Goal: Task Accomplishment & Management: Manage account settings

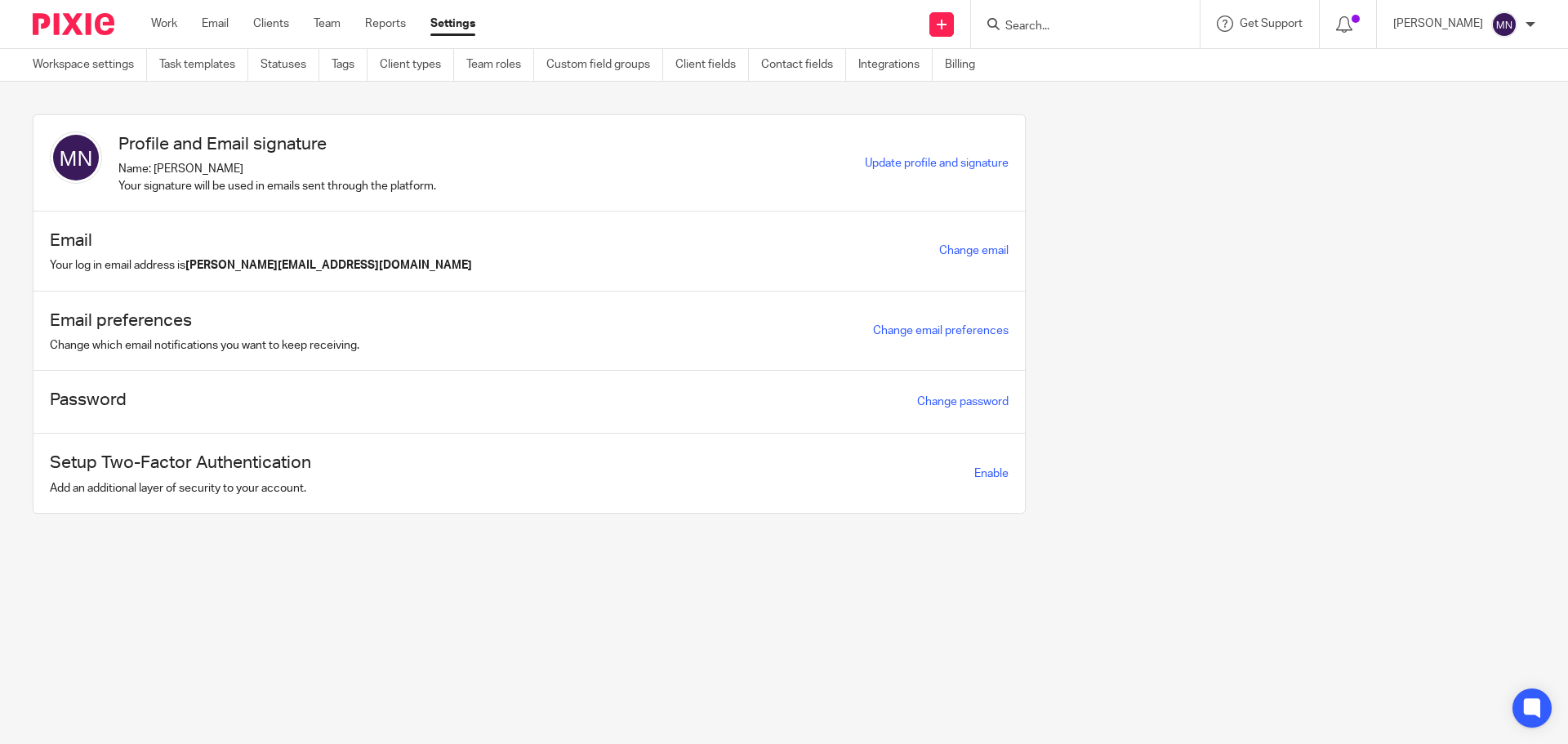
click at [1093, 10] on div at bounding box center [1085, 23] width 229 height 48
click at [1085, 24] on input "Search" at bounding box center [1076, 27] width 147 height 15
type input "pendon"
click at [1089, 75] on link at bounding box center [1137, 70] width 276 height 37
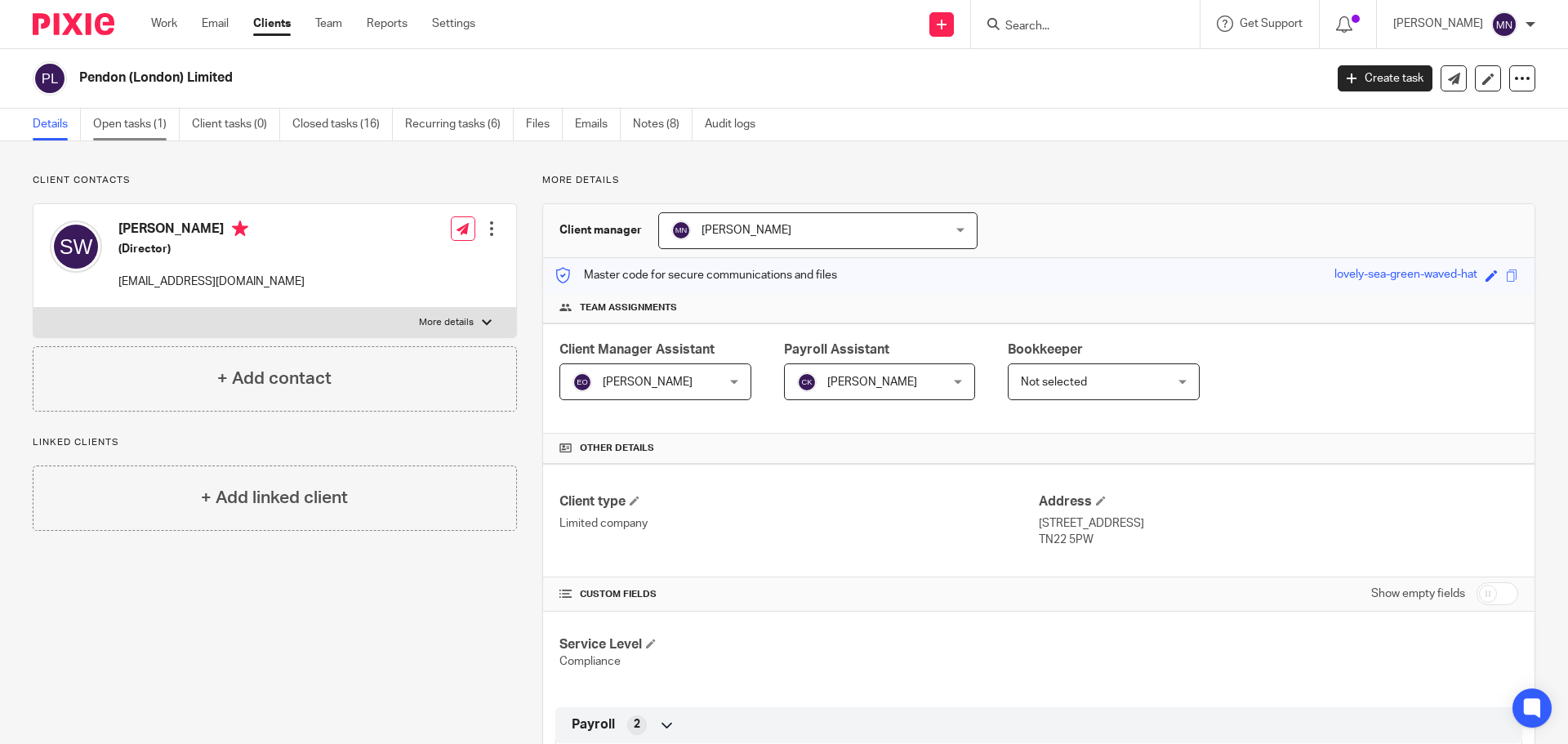
click at [152, 126] on link "Open tasks (1)" at bounding box center [136, 124] width 86 height 32
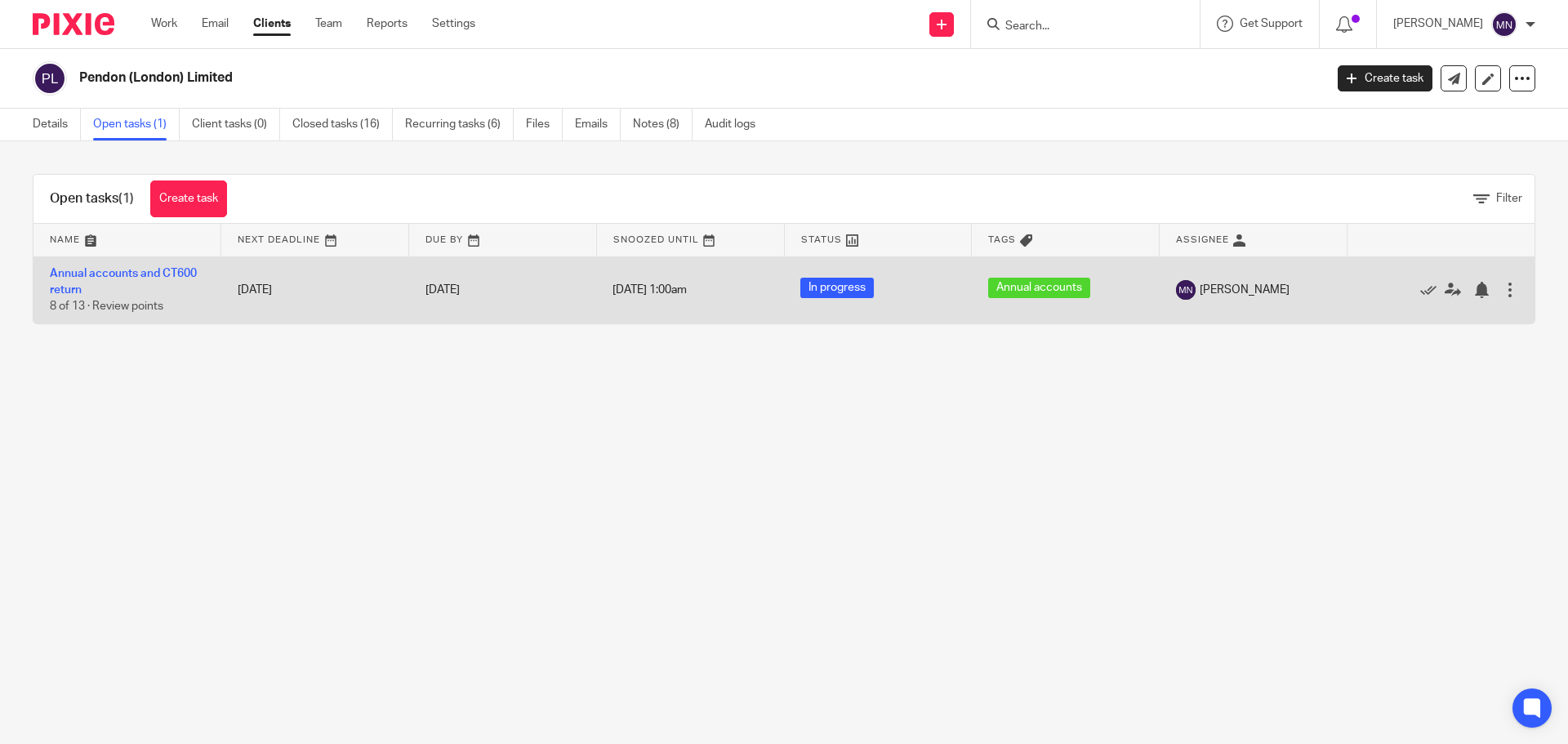
click at [153, 279] on td "Annual accounts and CT600 return 8 of 13 · Review points" at bounding box center [127, 290] width 188 height 67
click at [172, 266] on td "Annual accounts and CT600 return 8 of 13 · Review points" at bounding box center [127, 290] width 188 height 67
click at [175, 278] on link "Annual accounts and CT600 return" at bounding box center [123, 282] width 147 height 28
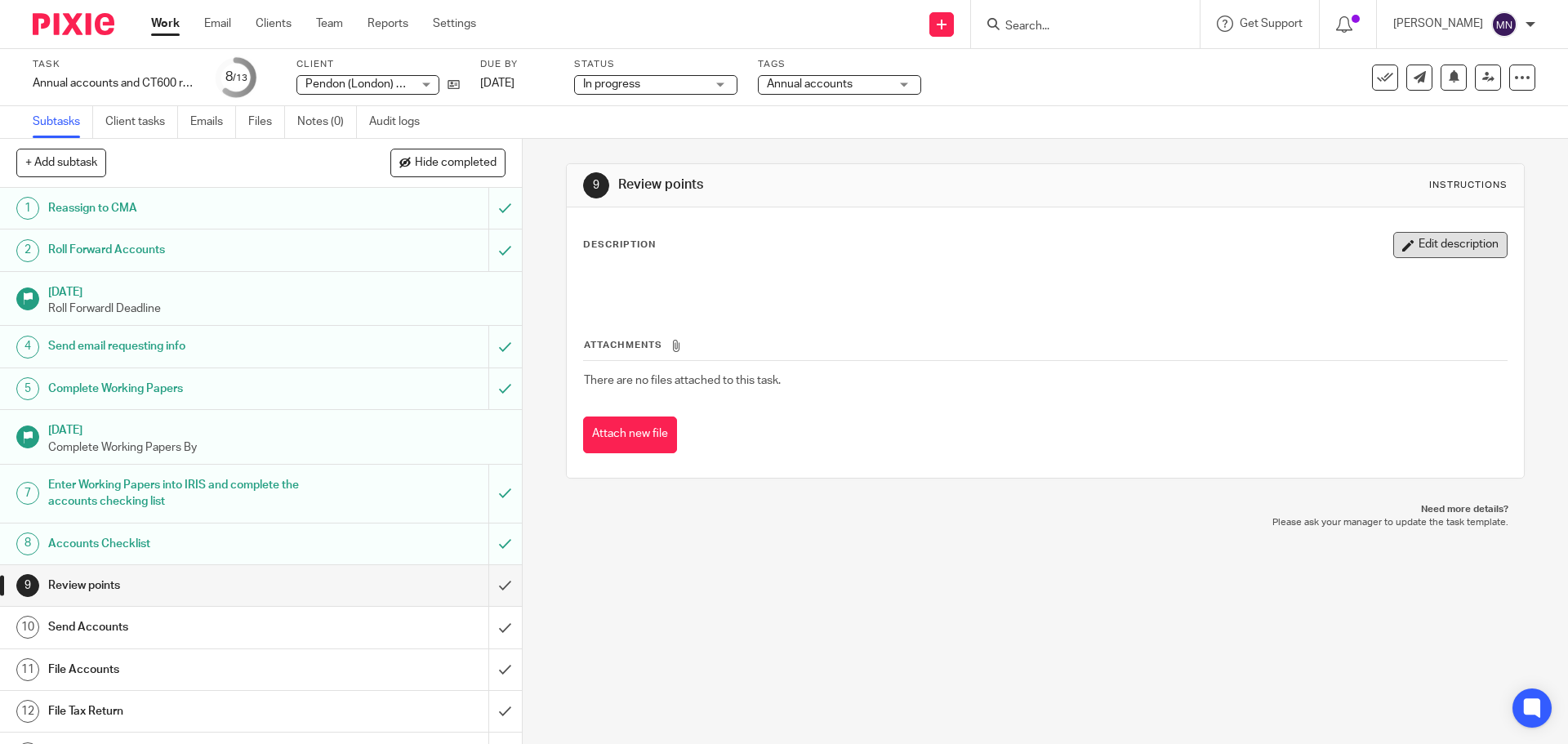
click at [1446, 238] on button "Edit description" at bounding box center [1450, 245] width 114 height 26
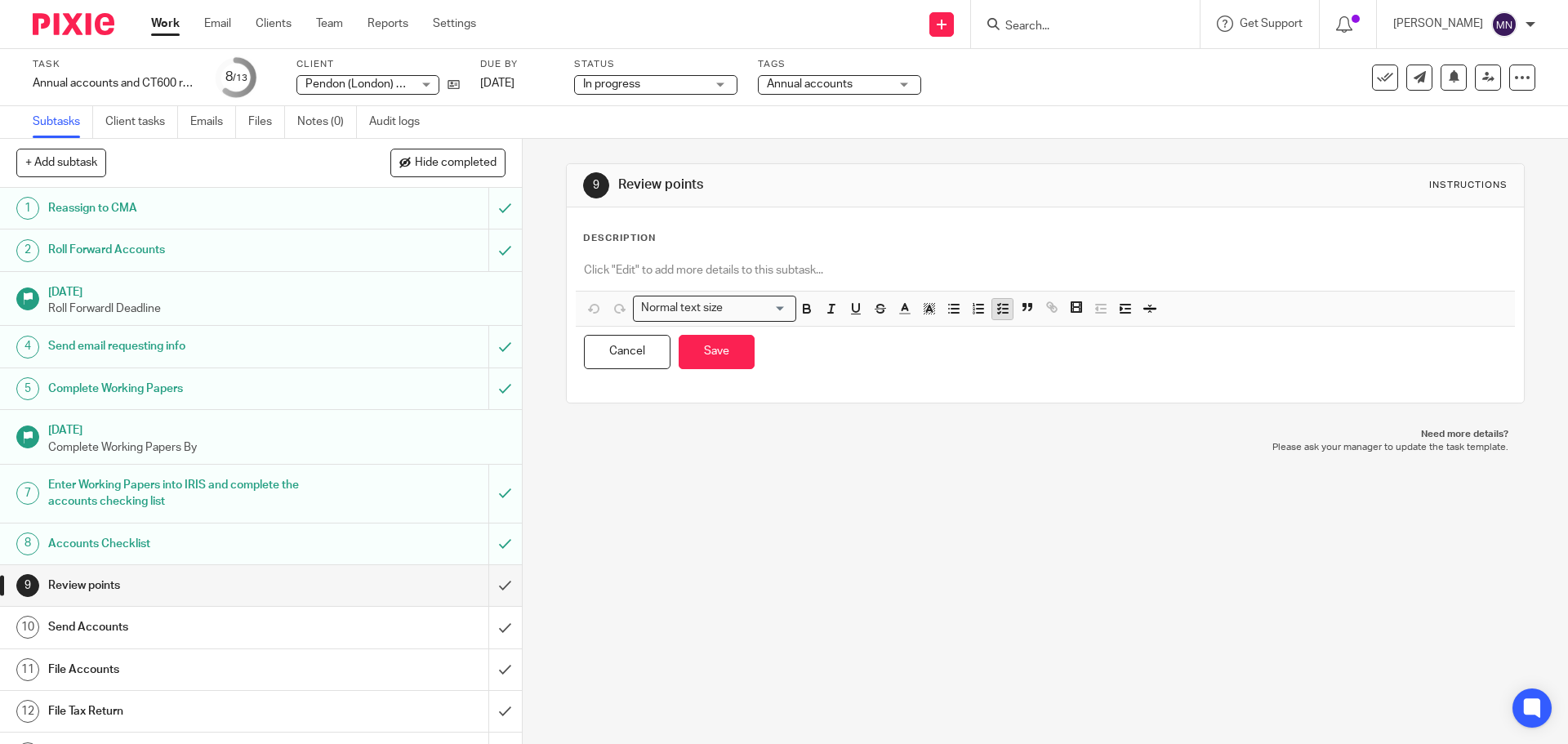
drag, startPoint x: 983, startPoint y: 311, endPoint x: 993, endPoint y: 312, distance: 10.0
click at [993, 312] on span at bounding box center [975, 311] width 73 height 24
click at [995, 312] on icon "button" at bounding box center [1002, 308] width 15 height 15
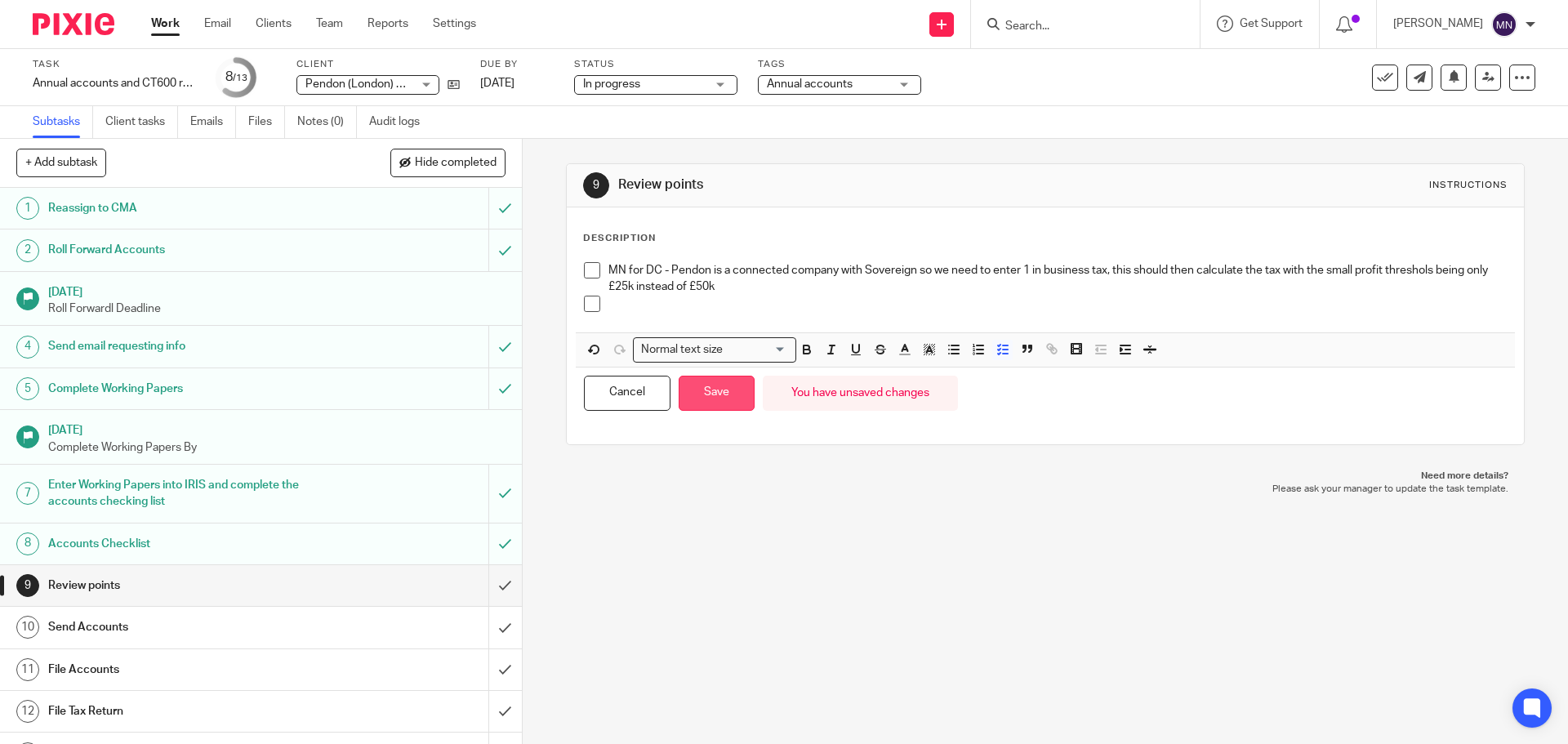
click at [709, 385] on button "Save" at bounding box center [716, 393] width 76 height 35
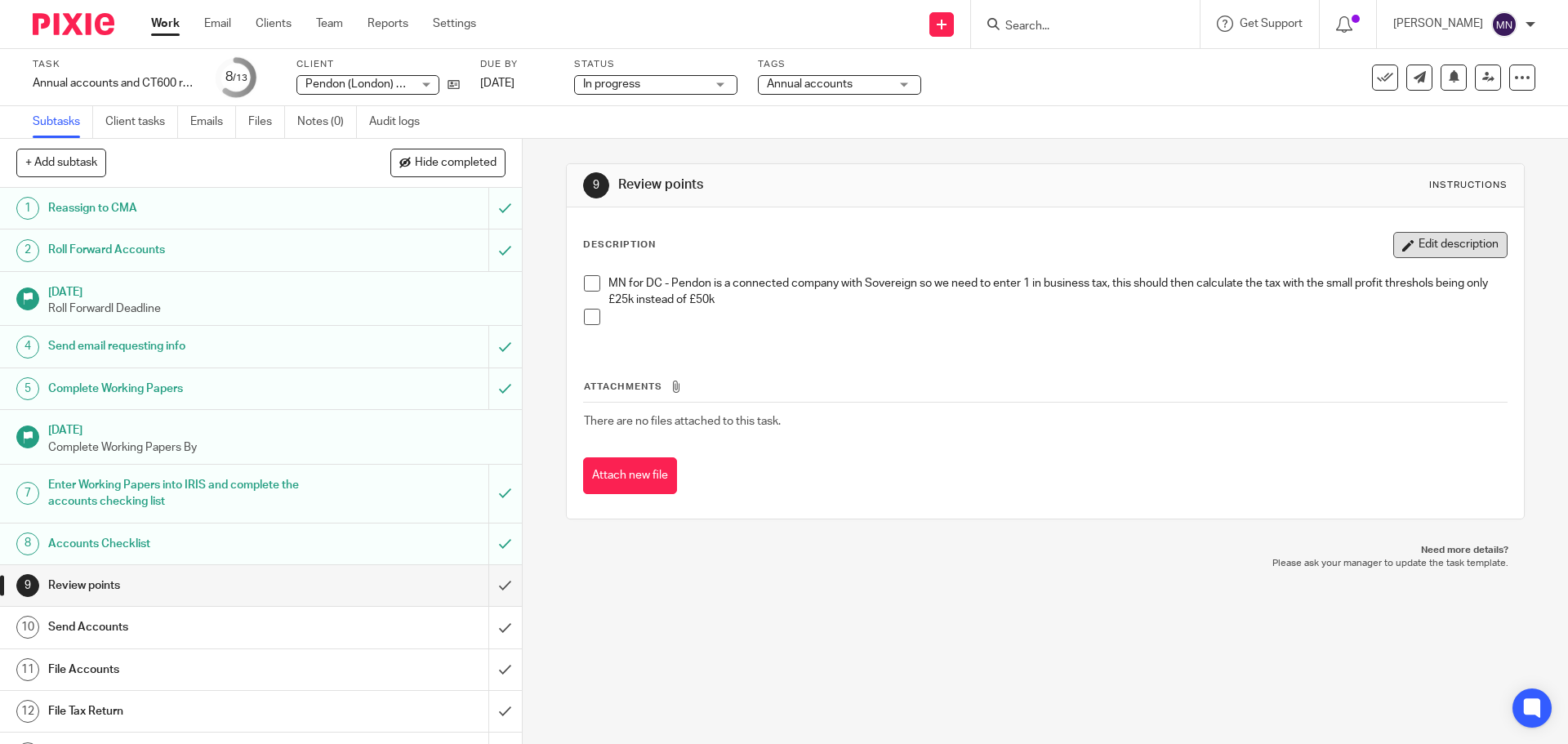
click at [1437, 246] on button "Edit description" at bounding box center [1450, 245] width 114 height 26
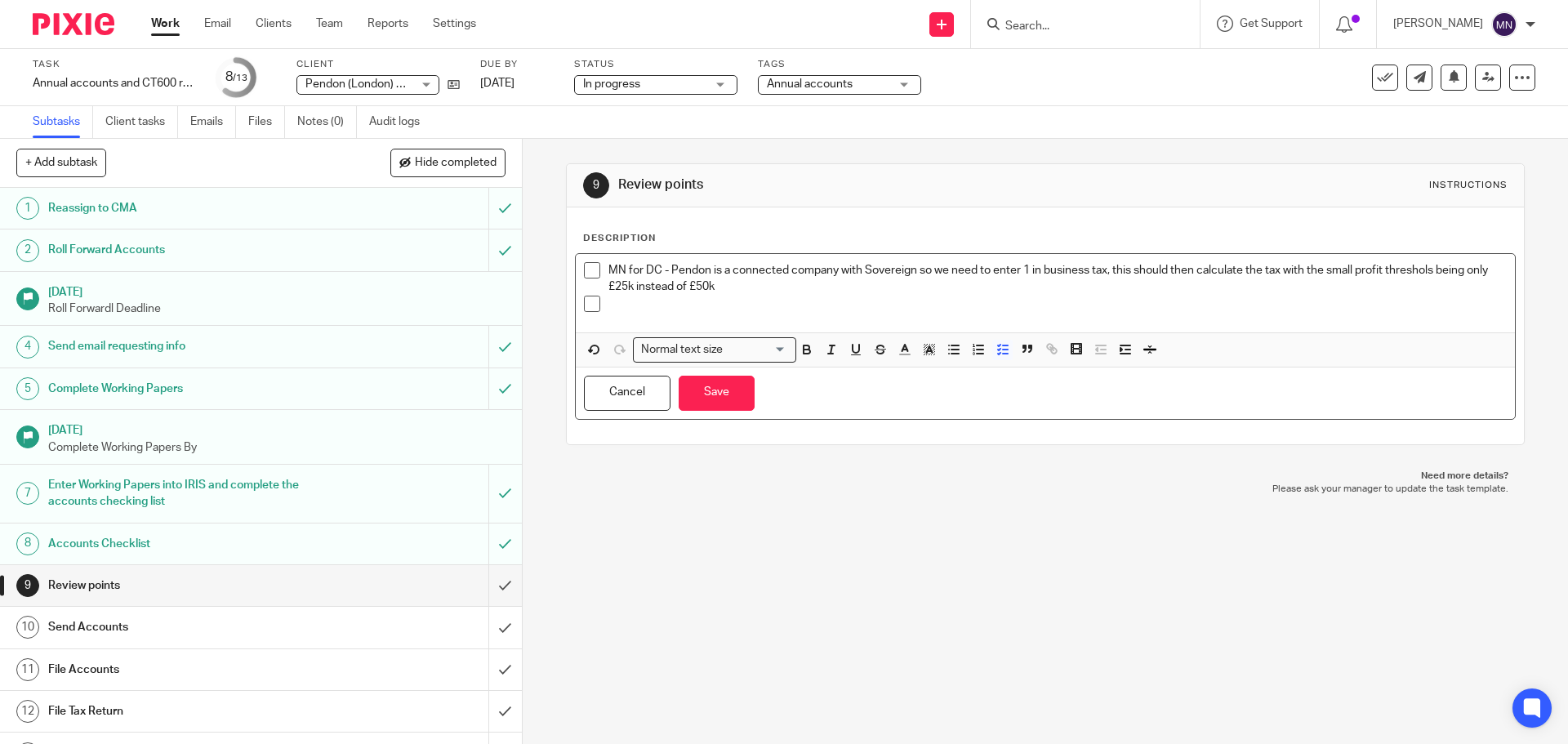
click at [753, 270] on p "MN for DC - Pendon is a connected company with Sovereign so we need to enter 1 …" at bounding box center [1056, 278] width 897 height 33
click at [728, 399] on button "Save" at bounding box center [716, 393] width 76 height 35
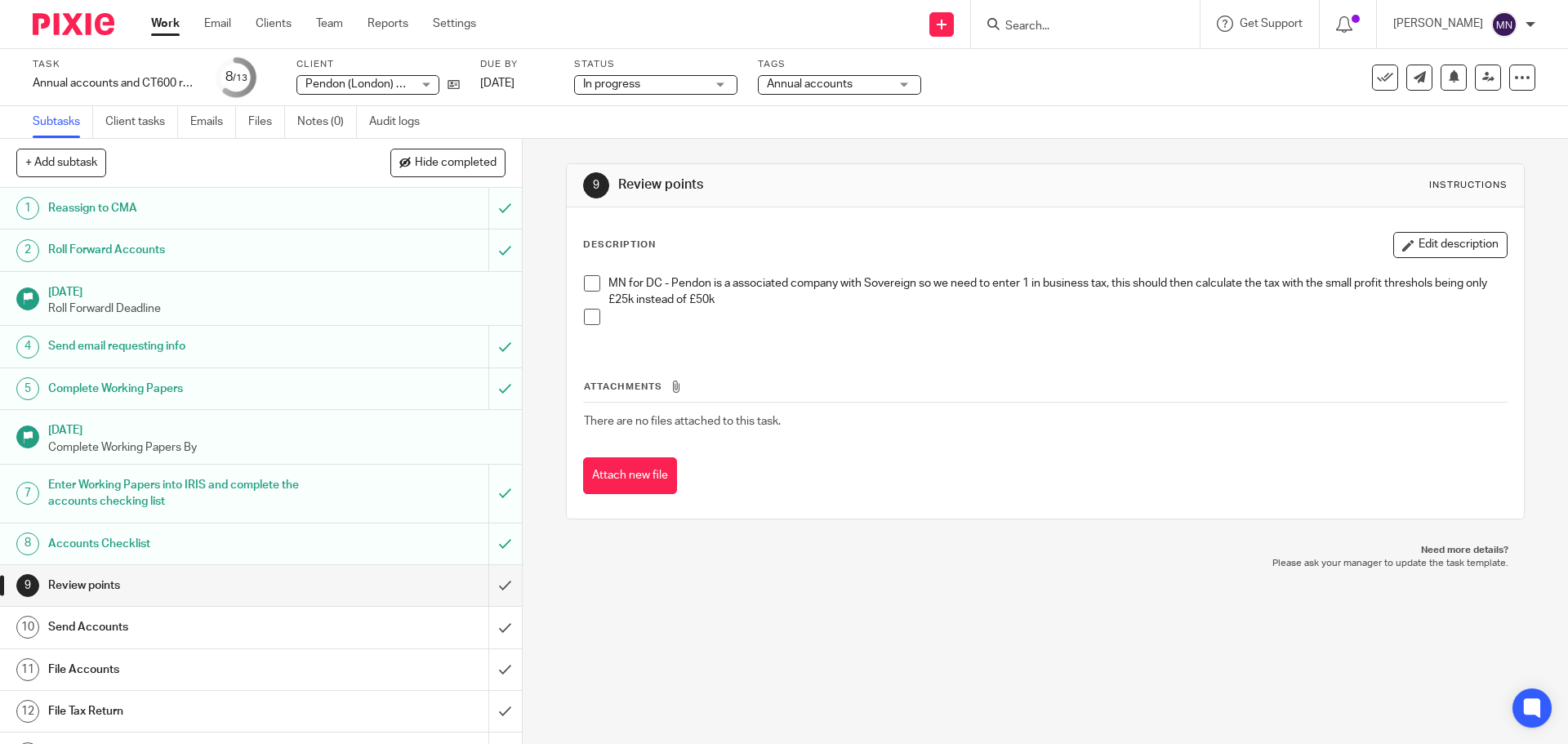
click at [808, 85] on span "Annual accounts" at bounding box center [809, 84] width 86 height 11
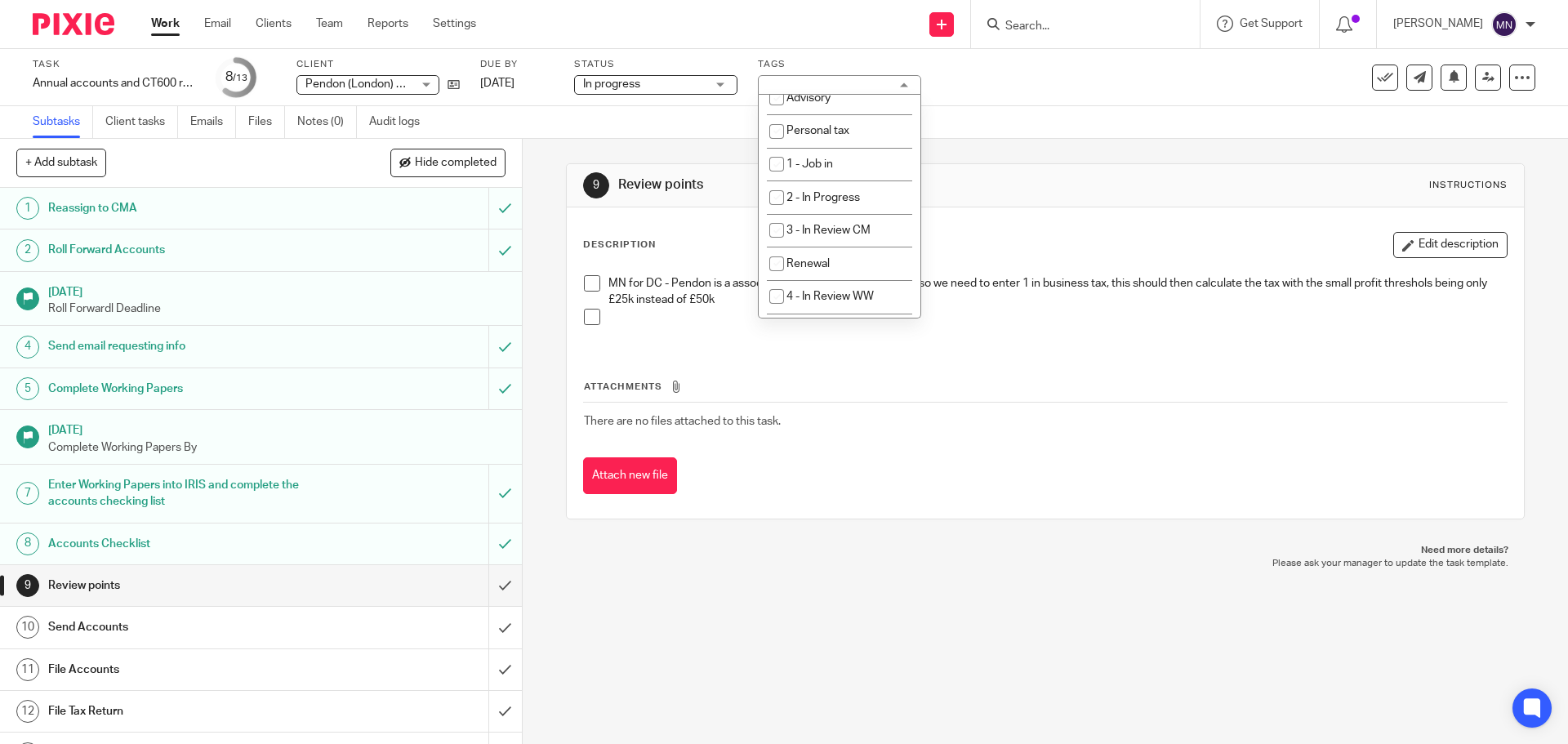
scroll to position [373, 0]
click at [1109, 183] on div "9 Review points Instructions" at bounding box center [1044, 185] width 923 height 26
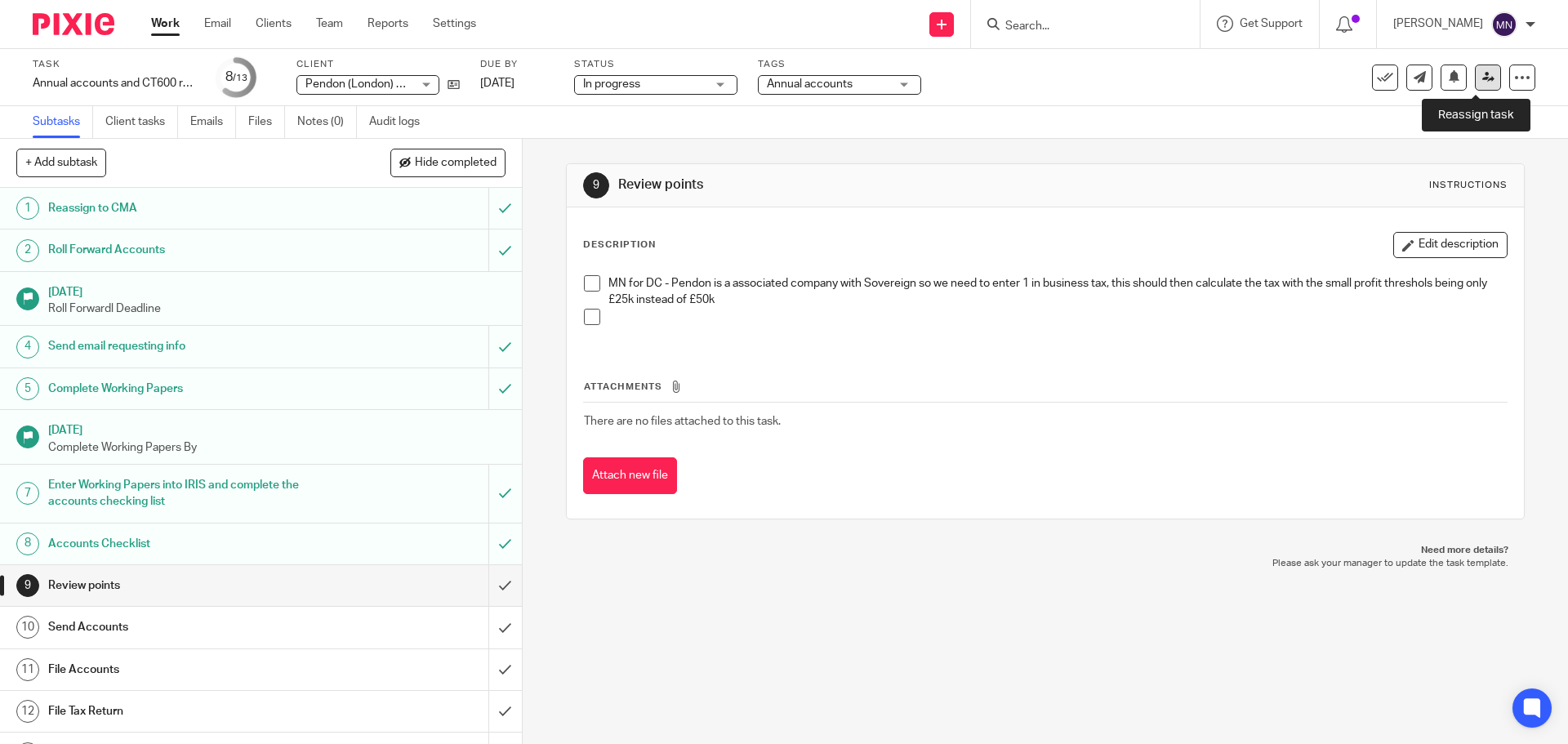
click at [1481, 85] on link at bounding box center [1488, 77] width 26 height 26
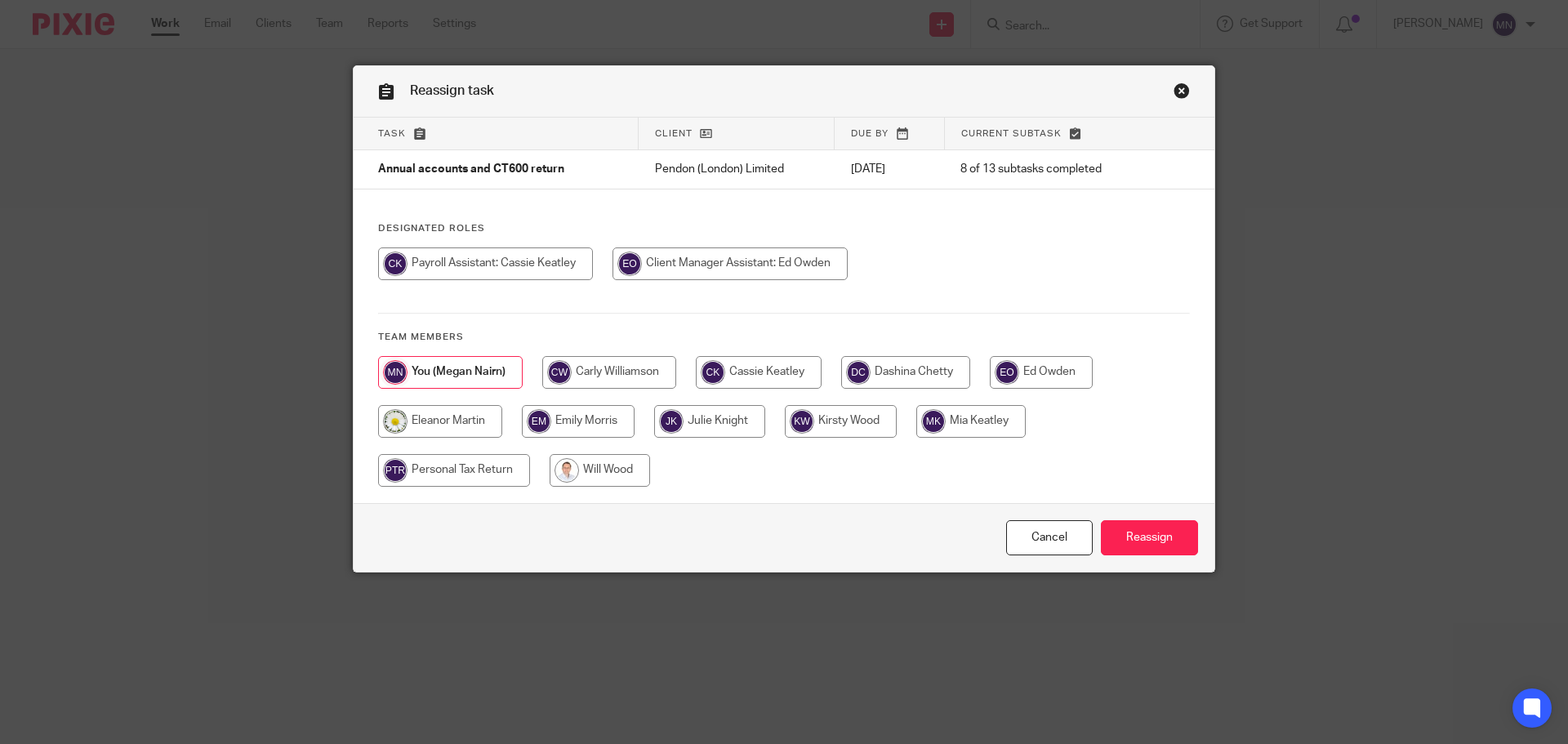
click at [874, 380] on input "radio" at bounding box center [905, 372] width 129 height 33
radio input "true"
click at [1116, 546] on input "Reassign" at bounding box center [1149, 538] width 97 height 35
